Goal: Communication & Community: Answer question/provide support

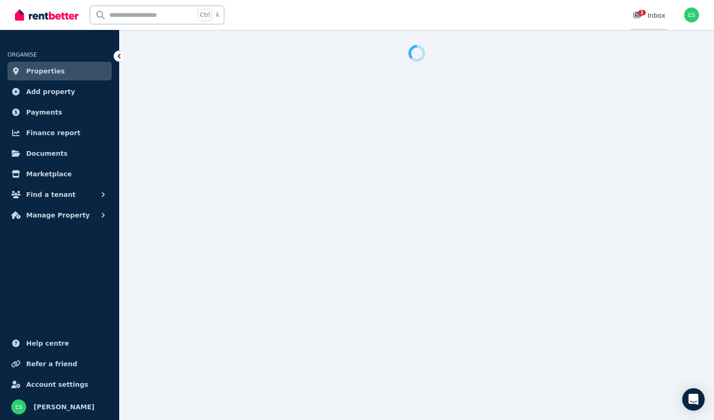
click at [641, 11] on span "1" at bounding box center [641, 13] width 7 height 6
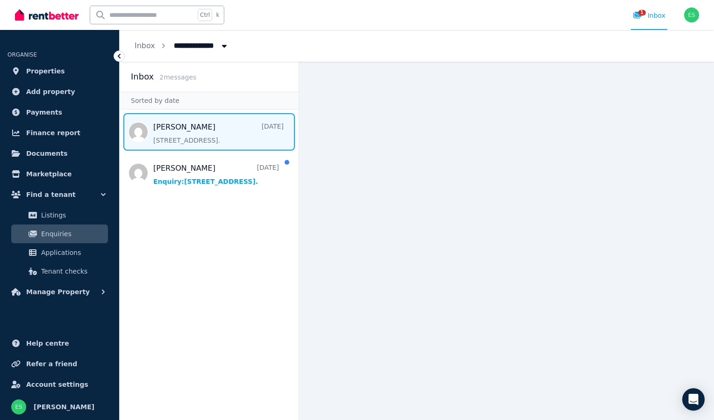
click at [205, 132] on span "Message list" at bounding box center [209, 131] width 179 height 37
